Goal: Task Accomplishment & Management: Complete application form

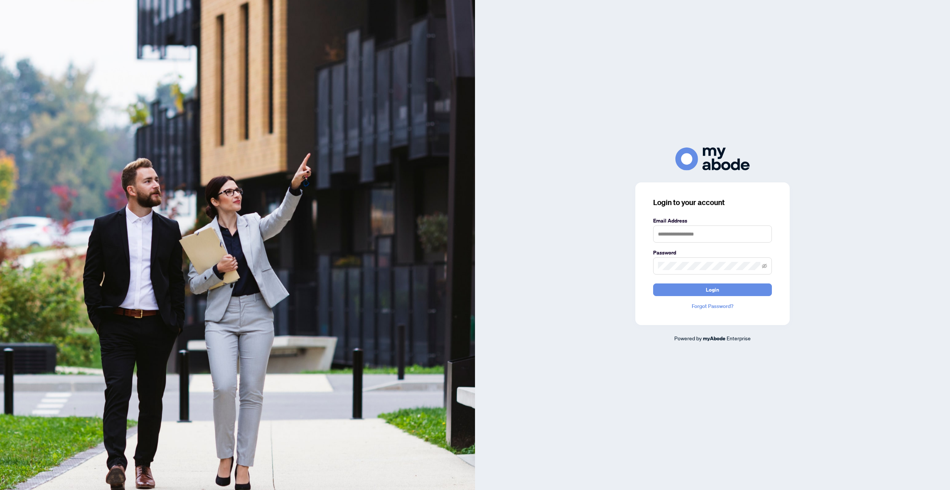
click at [697, 222] on label "Email Address" at bounding box center [712, 220] width 119 height 8
click at [697, 234] on input "text" at bounding box center [712, 233] width 119 height 17
type input "**********"
click at [653, 283] on button "Login" at bounding box center [712, 289] width 119 height 13
click at [722, 271] on span at bounding box center [712, 265] width 119 height 17
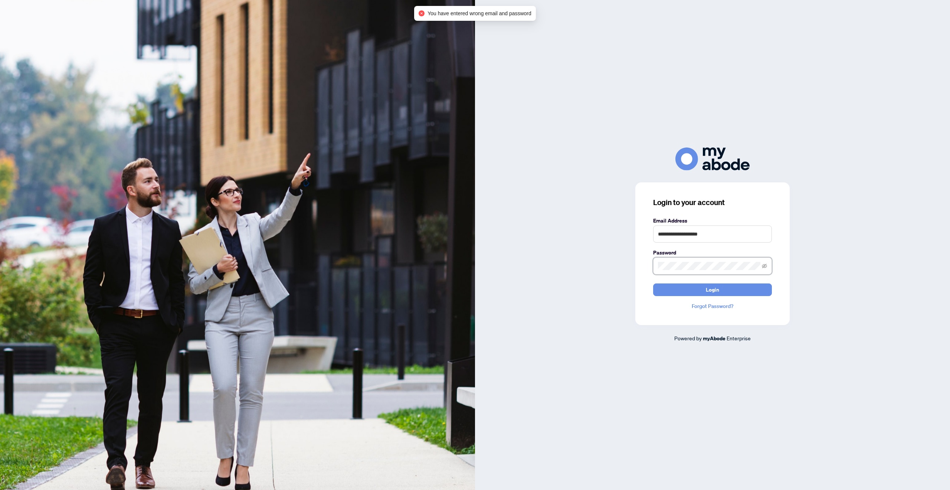
click at [610, 259] on div "**********" at bounding box center [712, 244] width 475 height 195
click at [653, 283] on button "Login" at bounding box center [712, 289] width 119 height 13
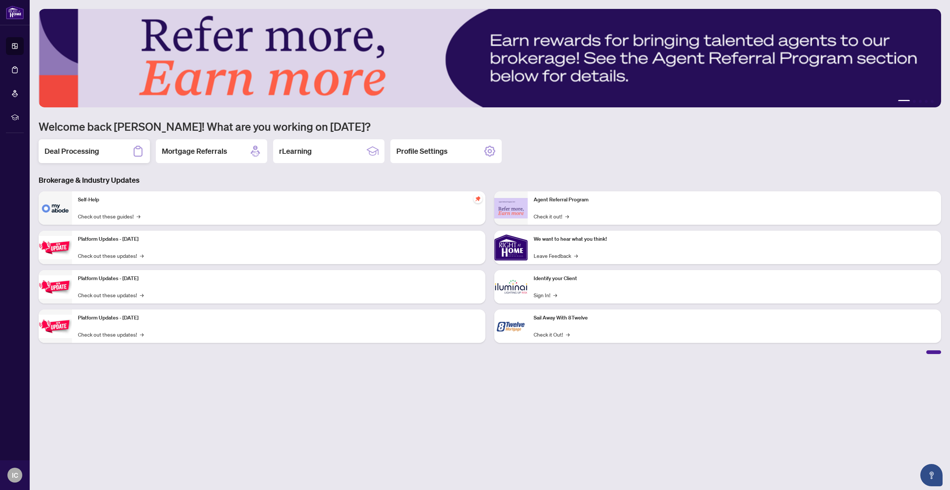
click at [108, 149] on div "Deal Processing" at bounding box center [94, 151] width 111 height 24
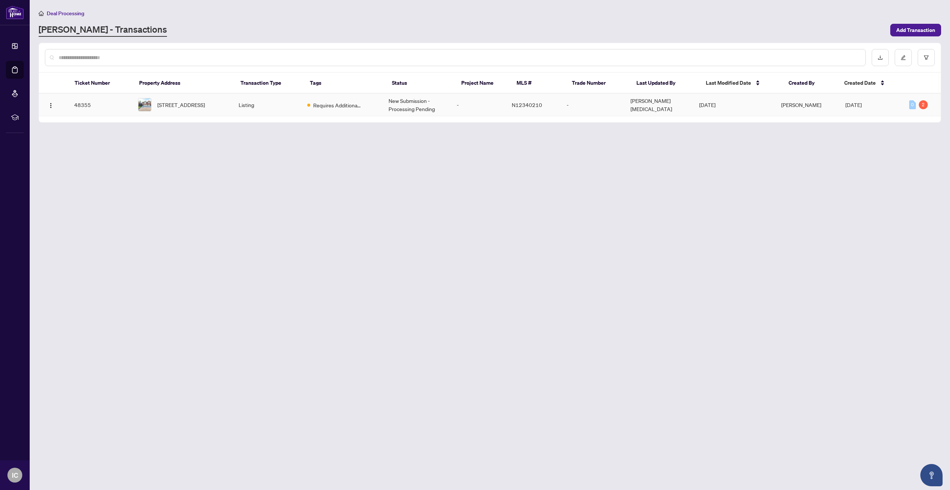
click at [131, 106] on td "48355" at bounding box center [100, 105] width 64 height 23
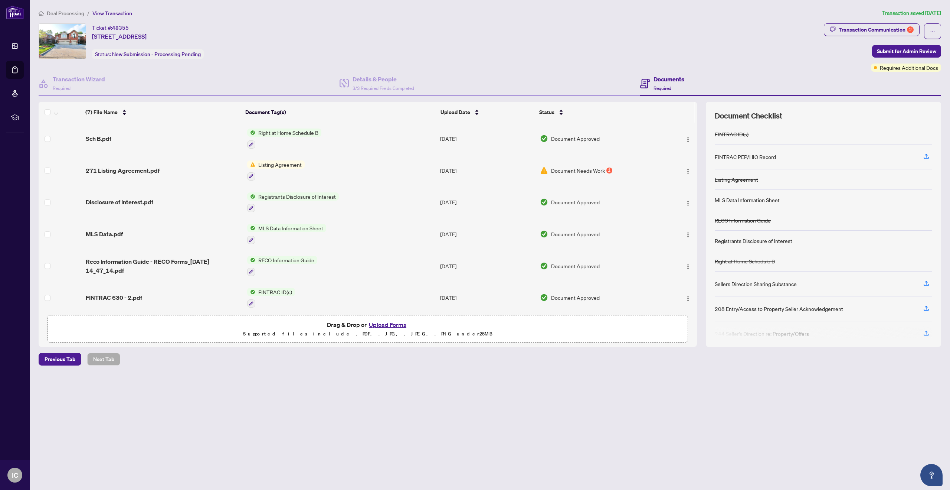
click at [555, 170] on span "Document Needs Work" at bounding box center [578, 170] width 54 height 8
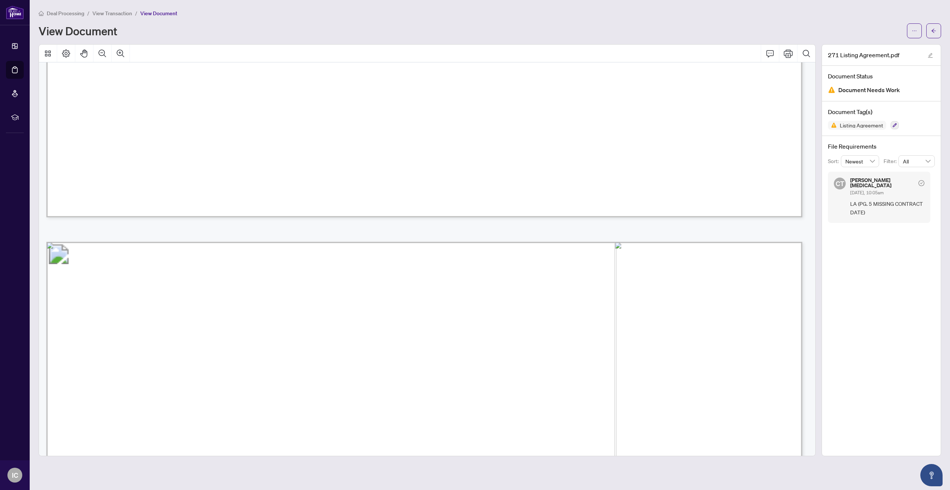
scroll to position [2693, 0]
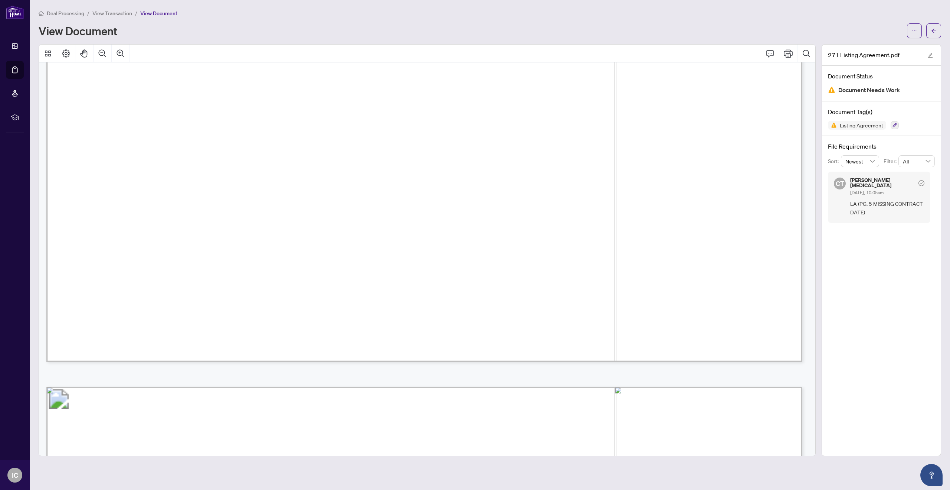
click at [877, 202] on span "LA (PG. 5 MISSING CONTRACT DATE)" at bounding box center [888, 207] width 74 height 17
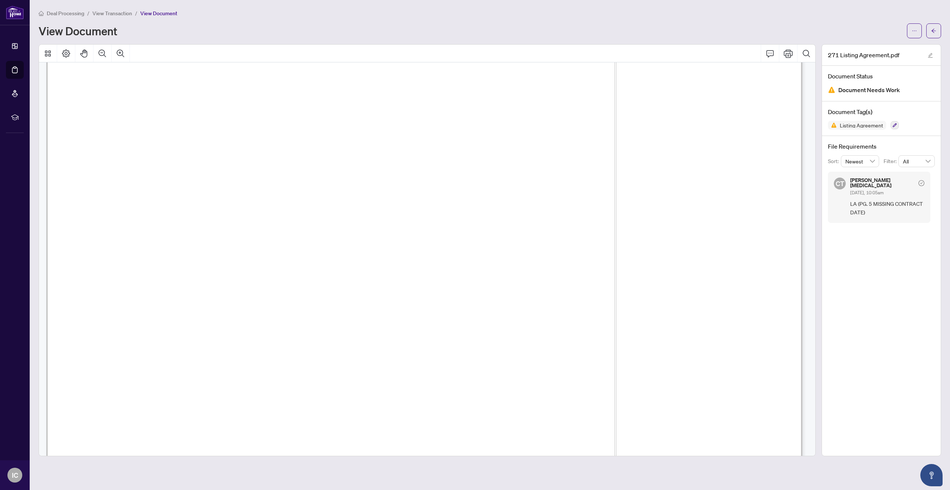
scroll to position [197, 0]
click at [875, 203] on span "LA (PG. 5 MISSING CONTRACT DATE)" at bounding box center [888, 207] width 74 height 17
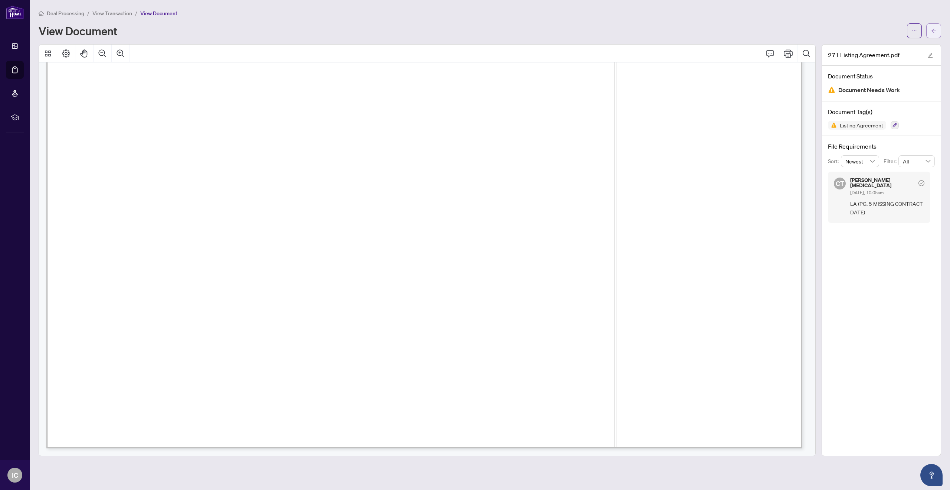
click at [936, 25] on span "button" at bounding box center [933, 31] width 5 height 12
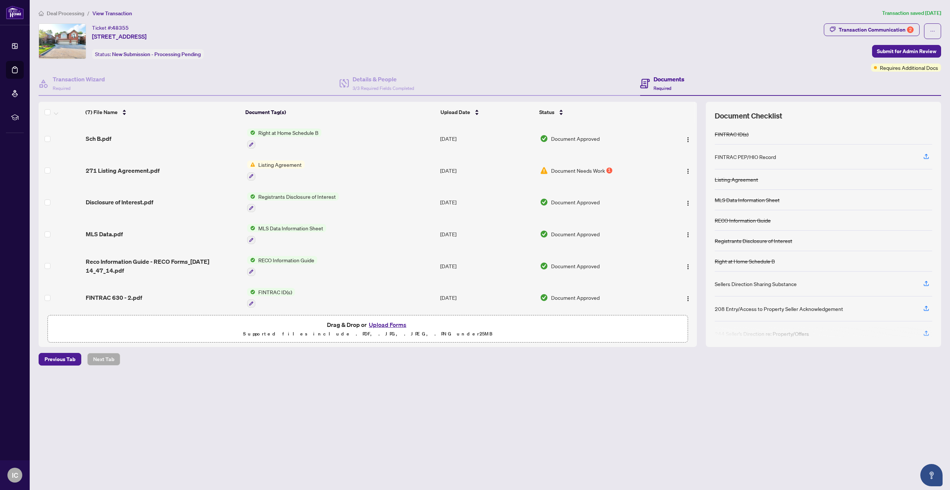
scroll to position [33, 0]
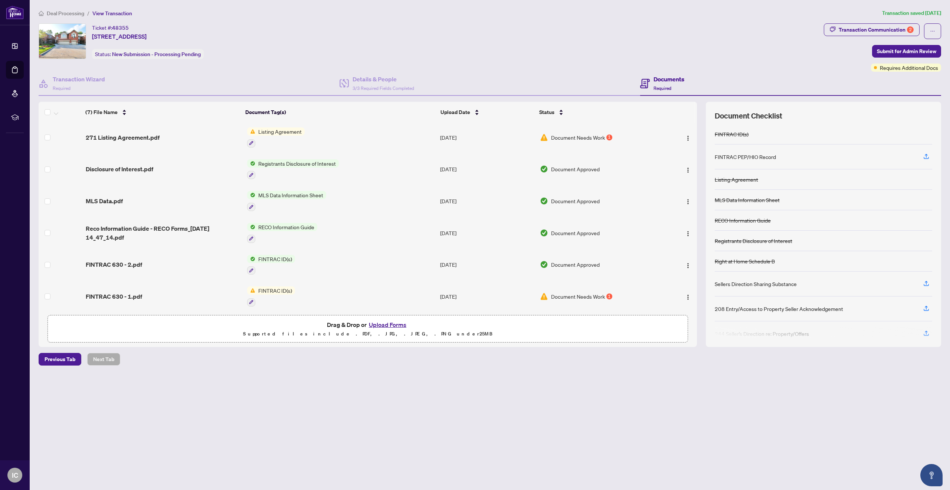
click at [566, 297] on td "Document Needs Work 1" at bounding box center [599, 296] width 125 height 32
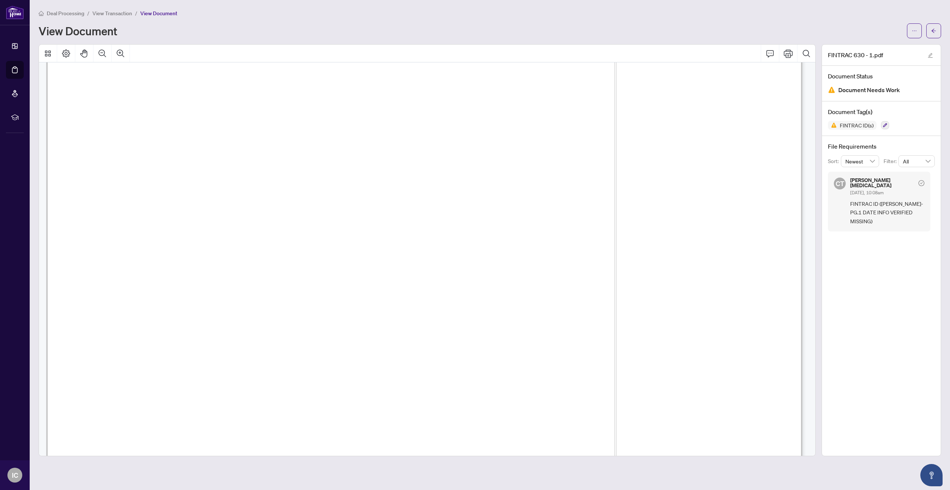
scroll to position [24, 0]
click at [934, 28] on icon "arrow-left" at bounding box center [933, 30] width 5 height 5
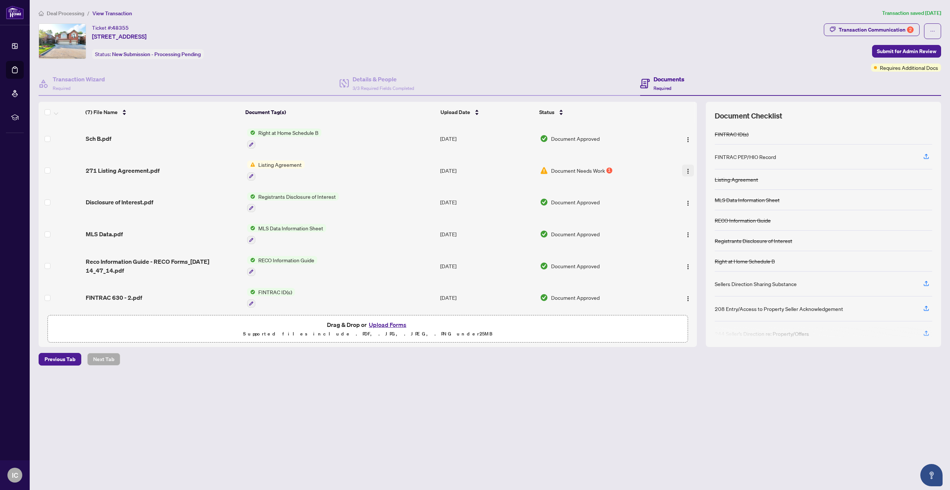
click at [685, 169] on img "button" at bounding box center [688, 171] width 6 height 6
click at [249, 177] on button "button" at bounding box center [251, 176] width 8 height 8
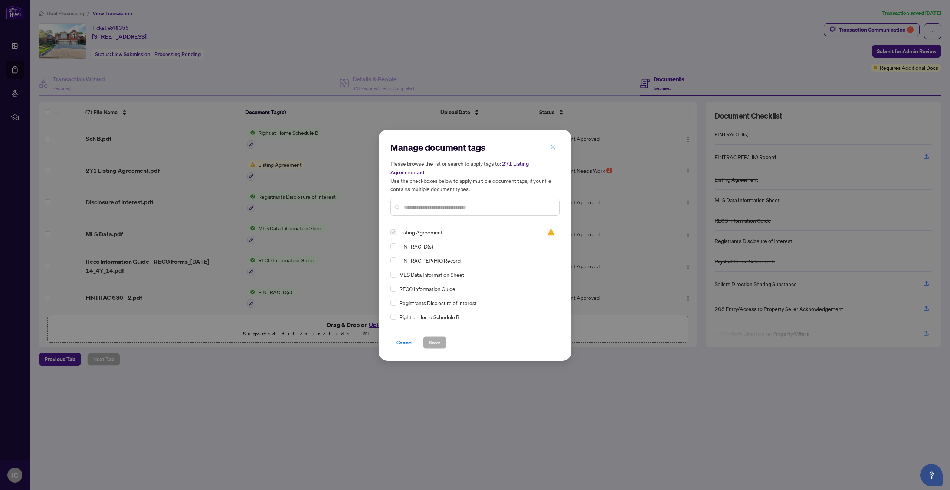
click at [555, 149] on icon "close" at bounding box center [553, 147] width 4 height 4
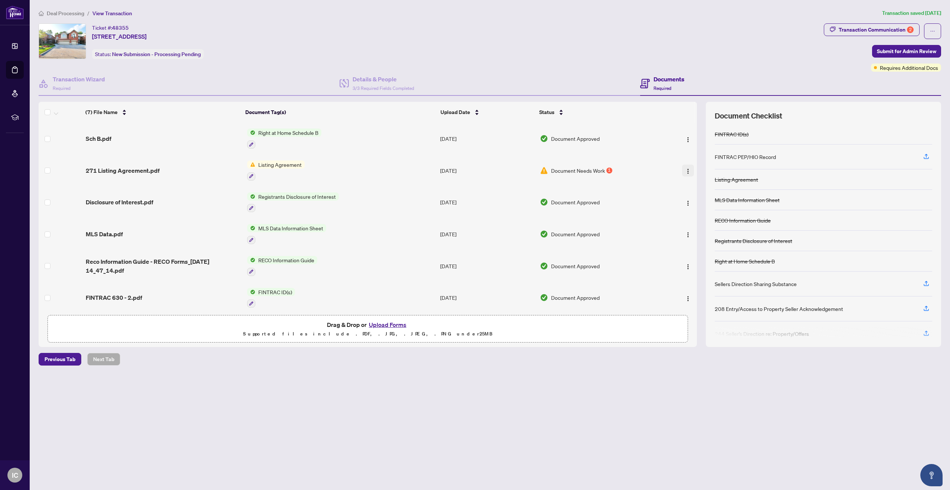
click at [685, 170] on img "button" at bounding box center [688, 171] width 6 height 6
click at [558, 169] on span "Document Needs Work" at bounding box center [578, 170] width 54 height 8
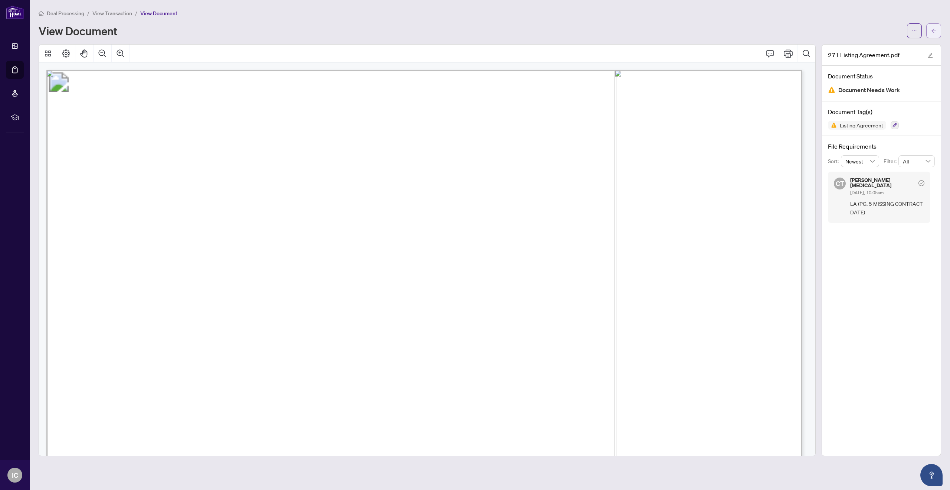
click at [934, 28] on icon "arrow-left" at bounding box center [933, 30] width 5 height 5
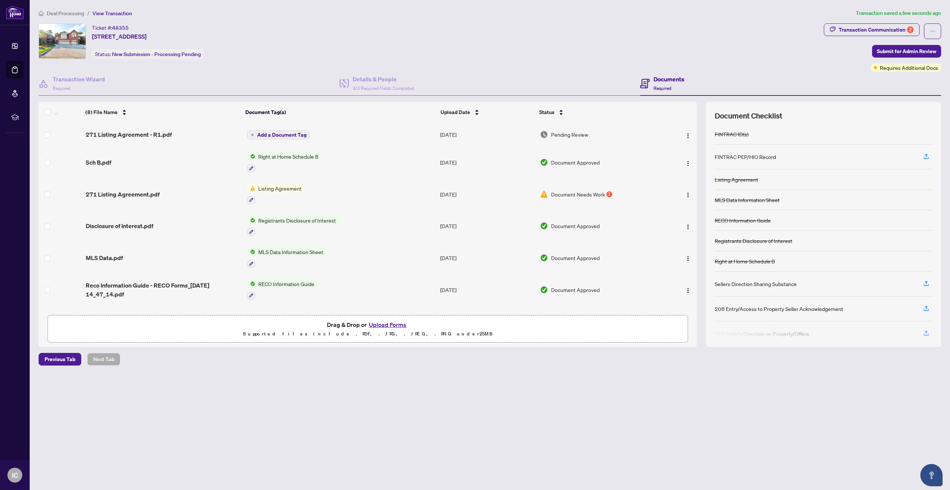
click at [252, 133] on icon "plus" at bounding box center [252, 134] width 0 height 3
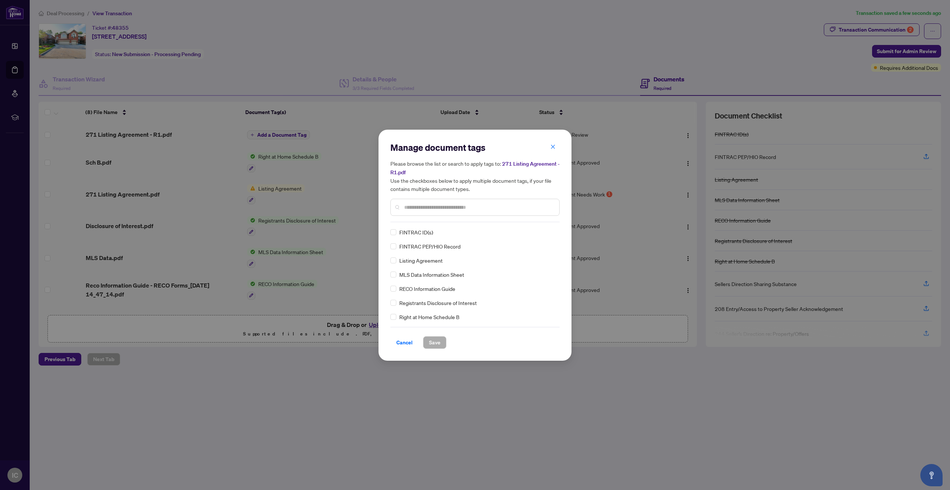
click at [418, 207] on input "text" at bounding box center [478, 207] width 149 height 8
type input "*"
type input "*******"
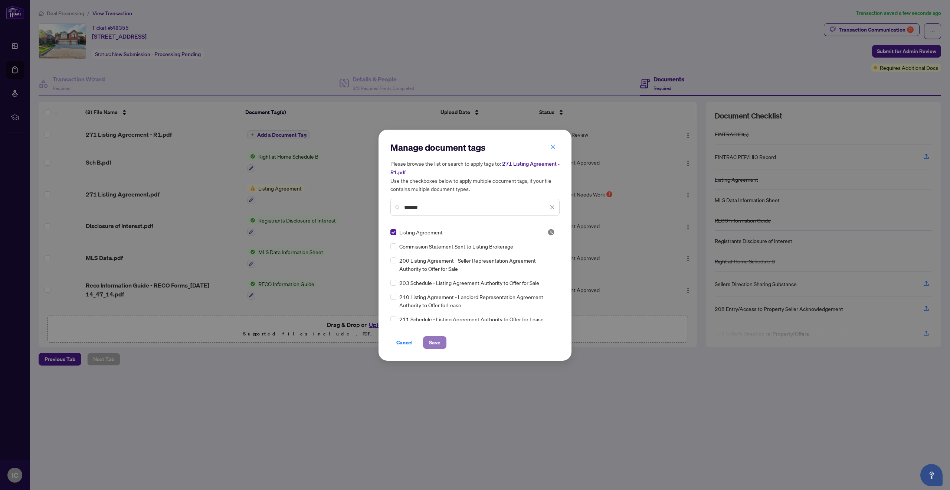
click at [434, 342] on span "Save" at bounding box center [435, 342] width 12 height 12
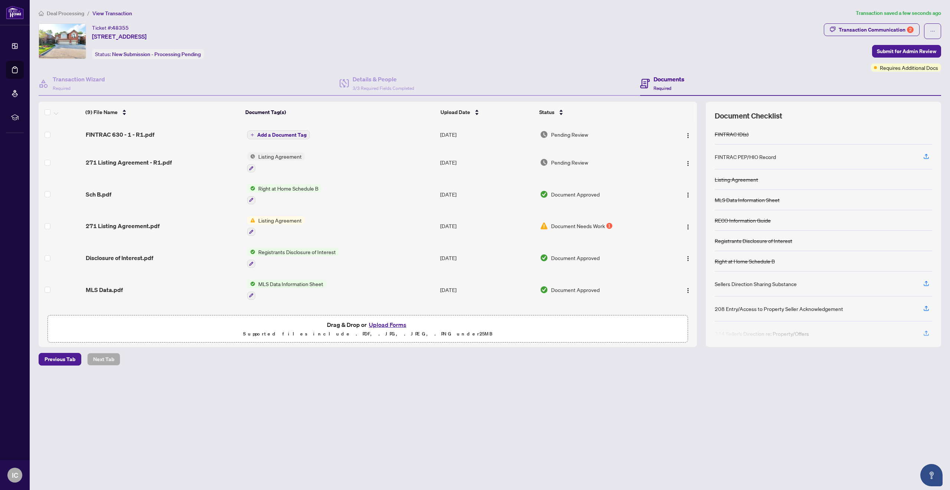
click at [251, 134] on icon "plus" at bounding box center [253, 135] width 4 height 4
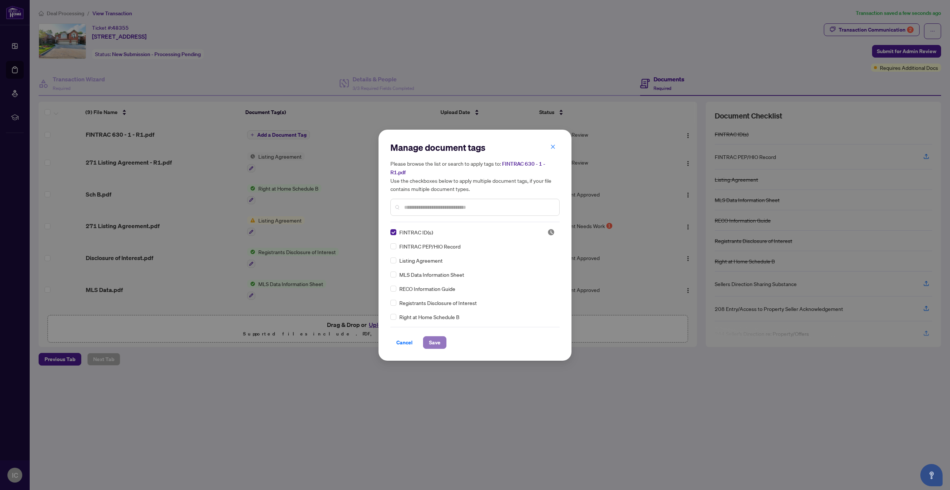
click at [437, 345] on button "Save" at bounding box center [434, 342] width 23 height 13
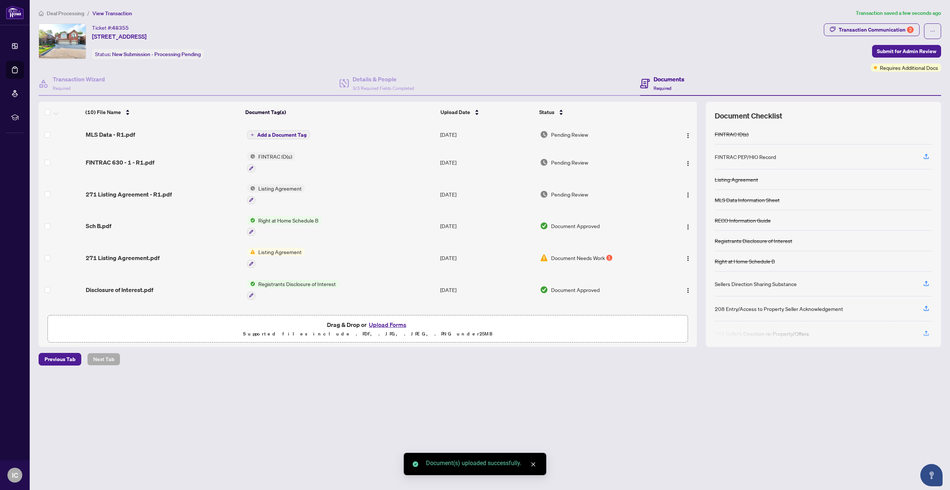
click at [251, 133] on icon "plus" at bounding box center [253, 135] width 4 height 4
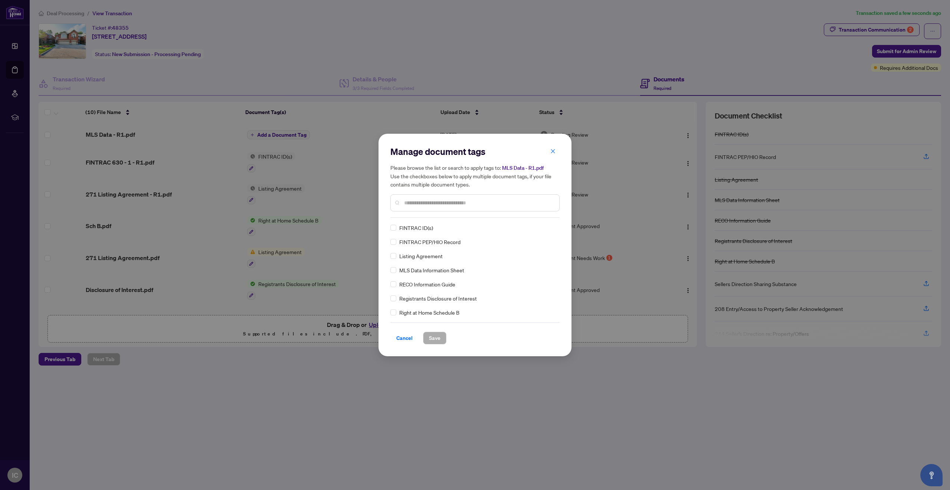
click at [423, 205] on input "text" at bounding box center [478, 203] width 149 height 8
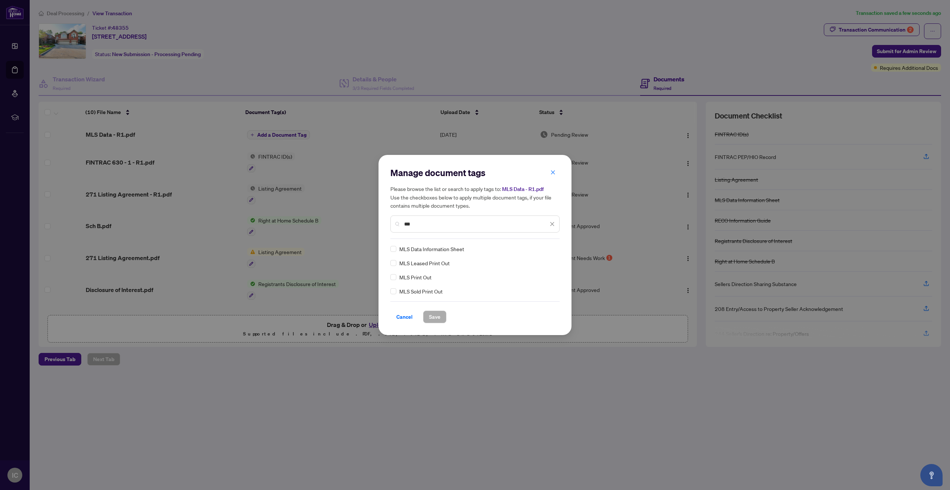
type input "***"
click at [436, 313] on span "Save" at bounding box center [435, 317] width 12 height 12
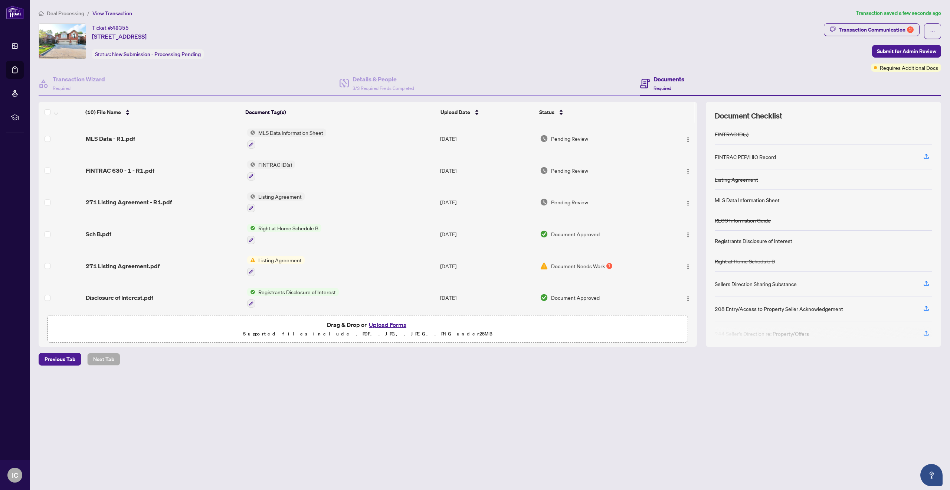
click at [337, 325] on span "Drag & Drop or Upload Forms" at bounding box center [368, 325] width 82 height 10
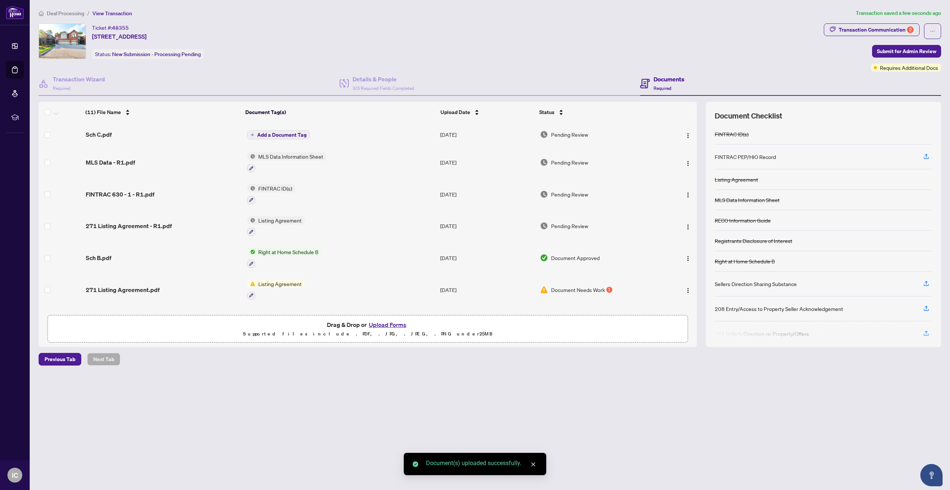
click at [251, 133] on icon "plus" at bounding box center [253, 135] width 4 height 4
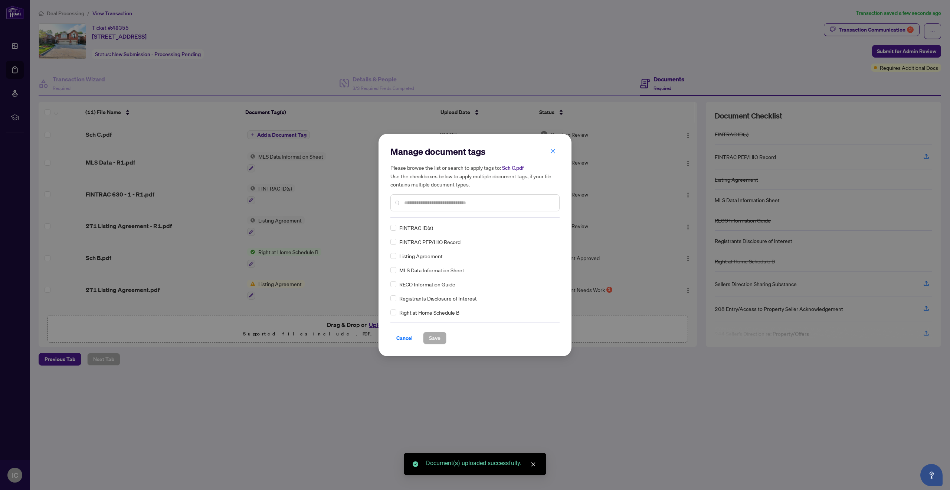
click at [411, 216] on div "Manage document tags Please browse the list or search to apply tags to: Sch C.p…" at bounding box center [475, 182] width 169 height 72
click at [418, 205] on input "text" at bounding box center [478, 203] width 149 height 8
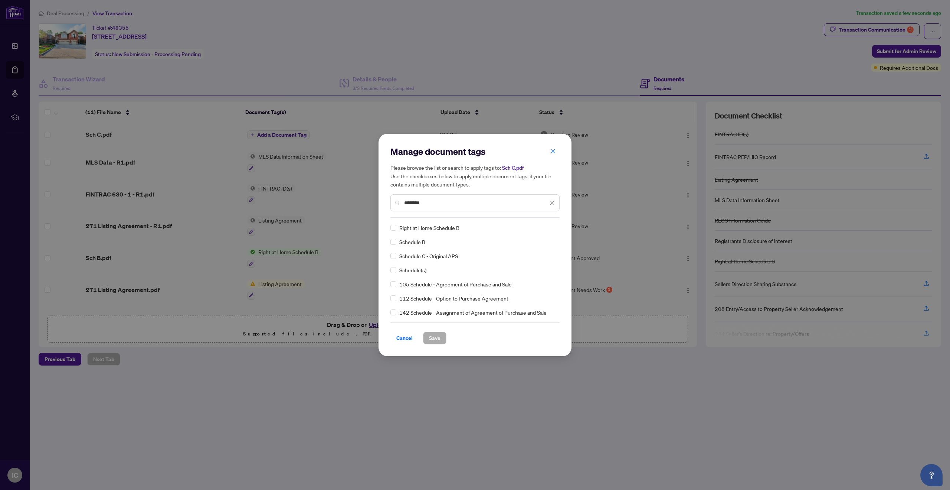
type input "********"
click at [396, 271] on div "Schedule(s)" at bounding box center [473, 270] width 165 height 8
click at [437, 340] on span "Save" at bounding box center [435, 338] width 12 height 12
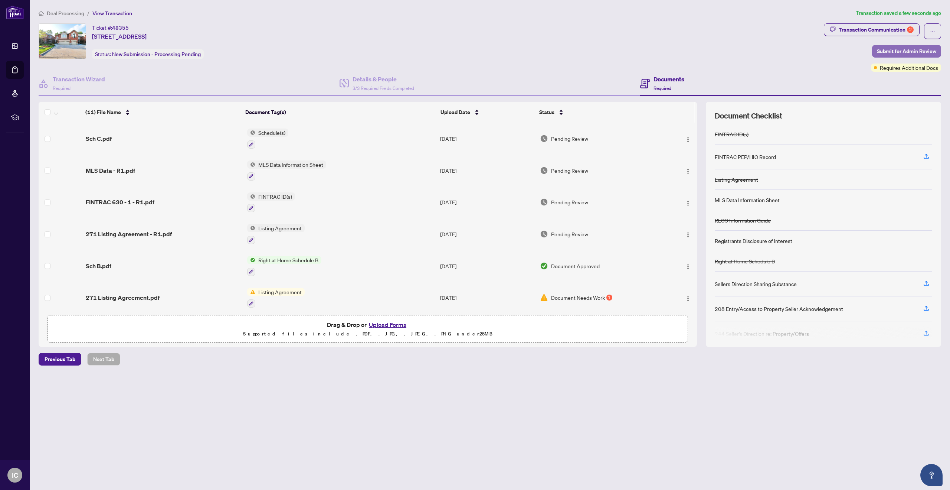
click at [885, 49] on span "Submit for Admin Review" at bounding box center [906, 51] width 59 height 12
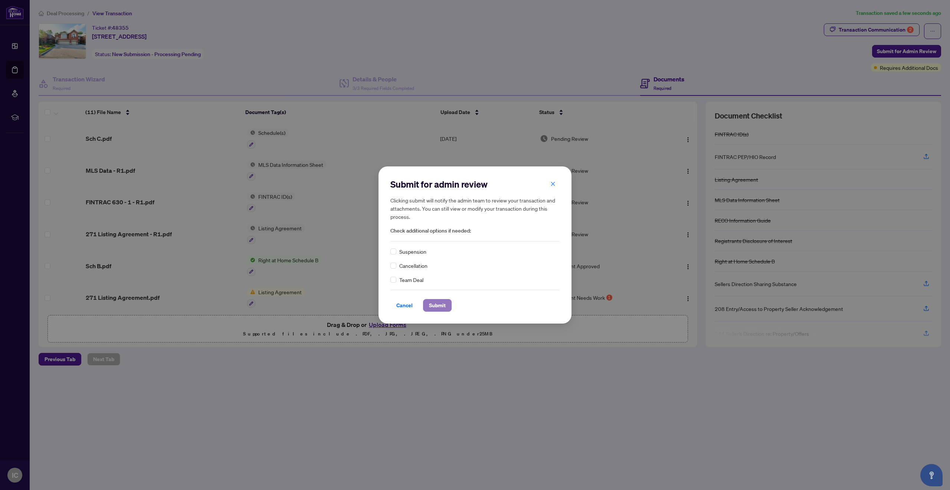
click at [434, 305] on span "Submit" at bounding box center [437, 305] width 17 height 12
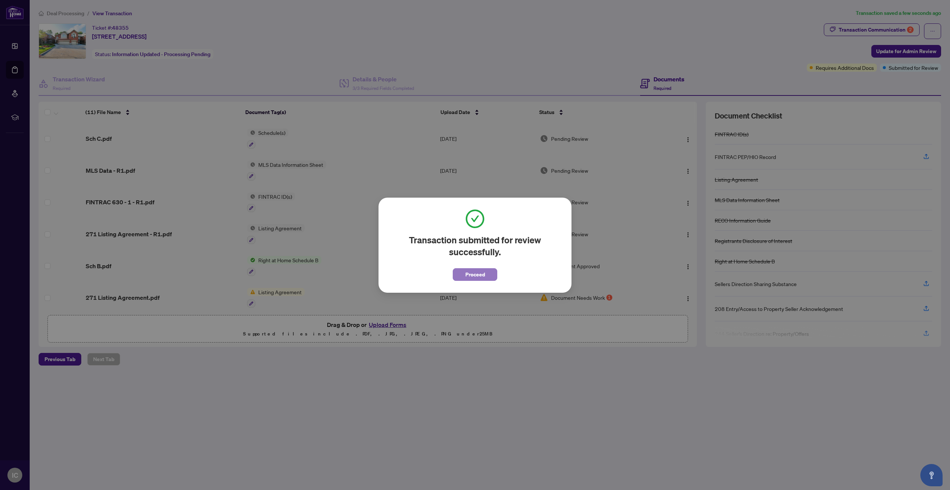
click at [468, 275] on span "Proceed" at bounding box center [476, 274] width 20 height 12
